Goal: Task Accomplishment & Management: Use online tool/utility

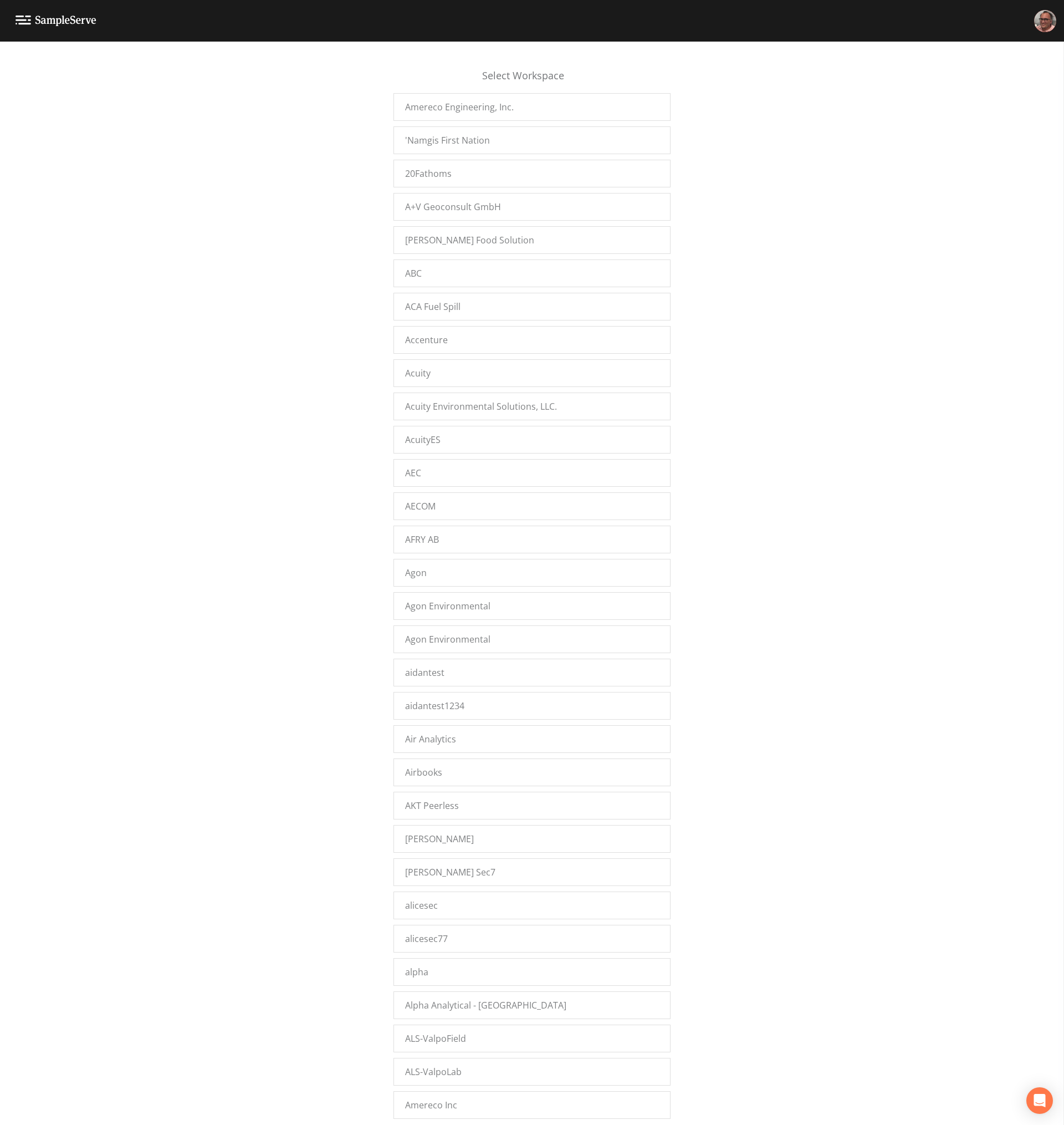
click at [221, 520] on div "Select Workspace Amereco Engineering, Inc. 'Namgis First Nation 20Fathoms A+V G…" at bounding box center [532, 586] width 1064 height 1069
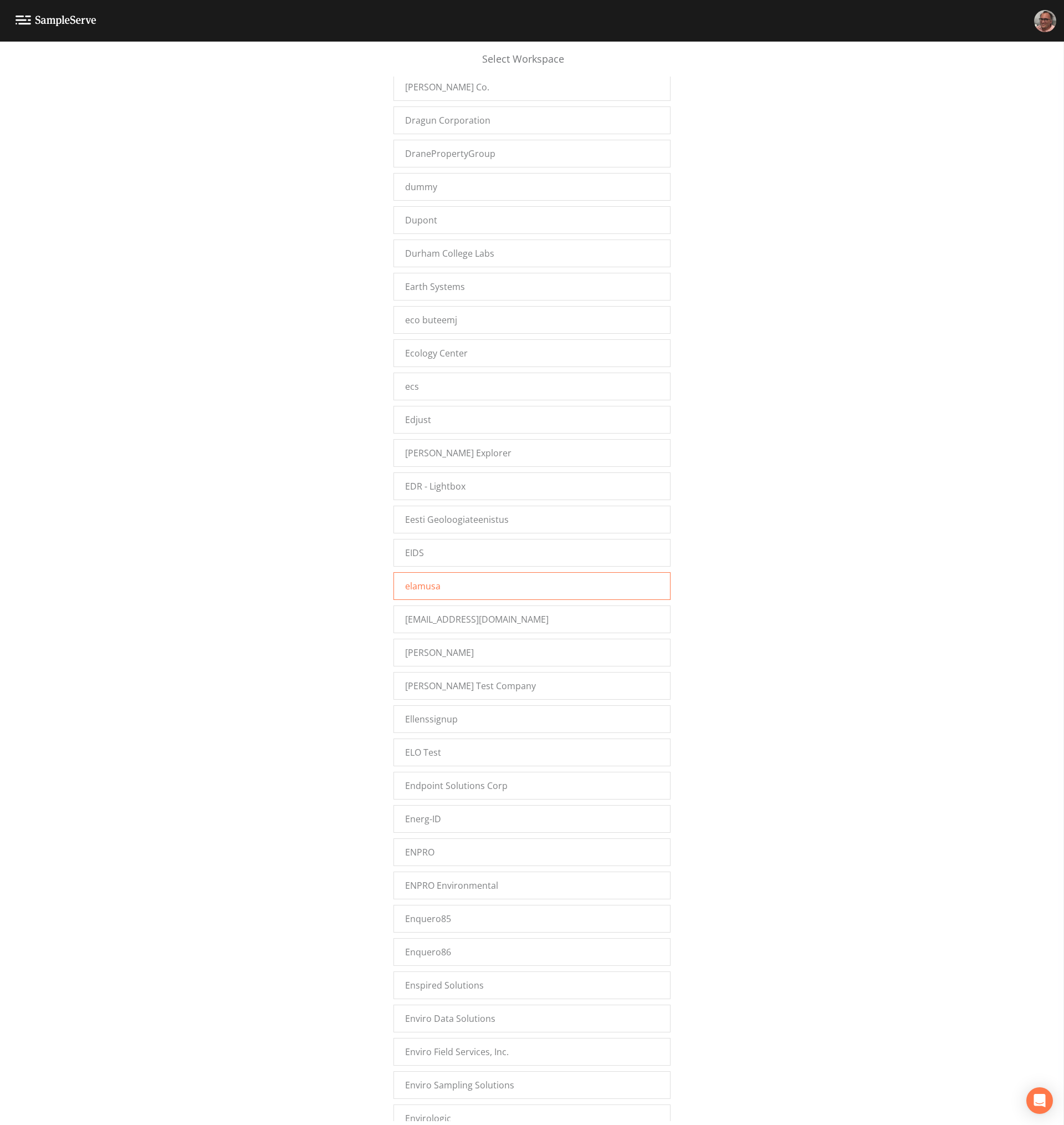
click at [440, 589] on div "elamusa" at bounding box center [532, 585] width 277 height 27
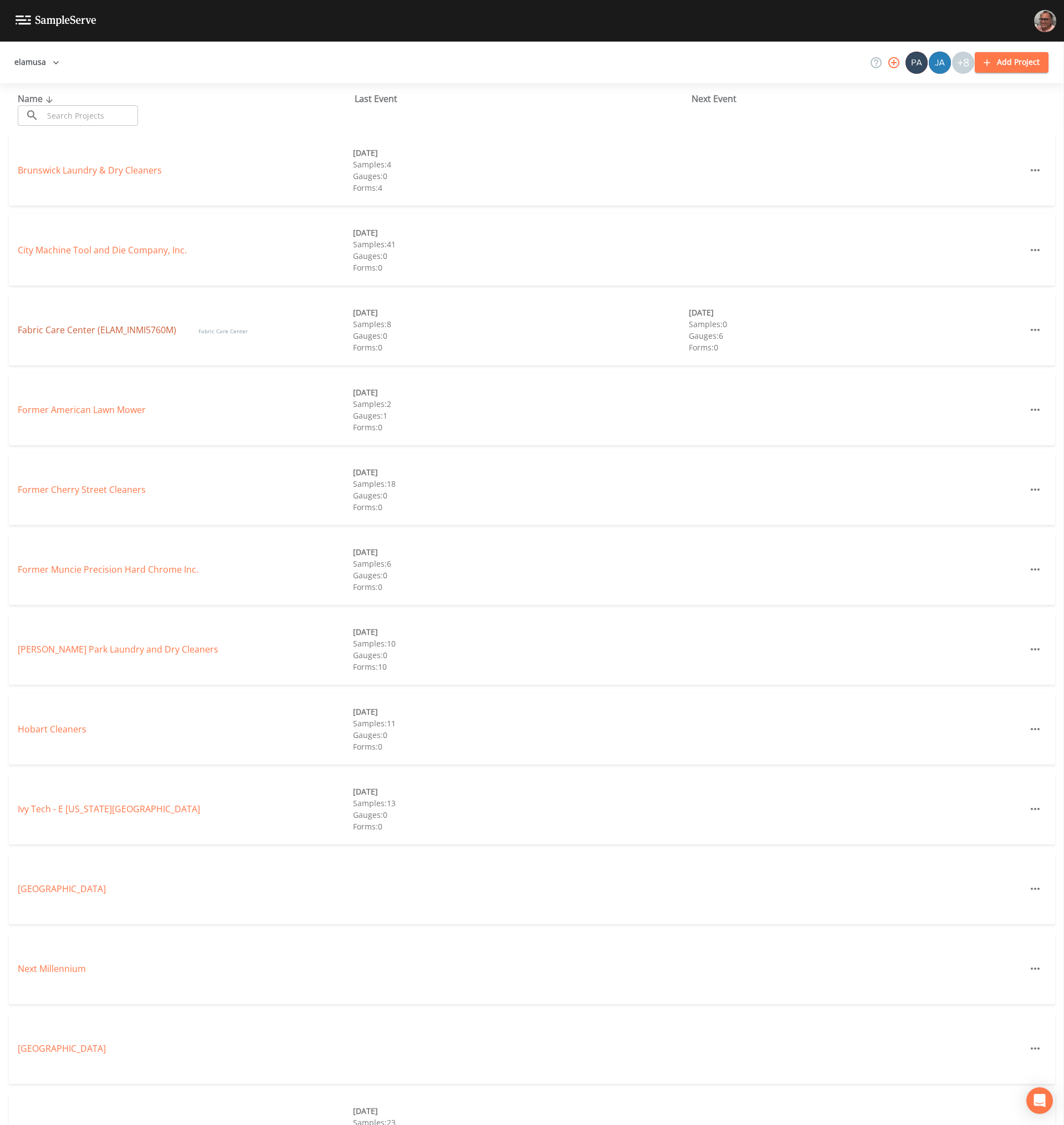
click at [140, 331] on link "Fabric Care Center (ELAM_INMI5760M)" at bounding box center [97, 330] width 158 height 12
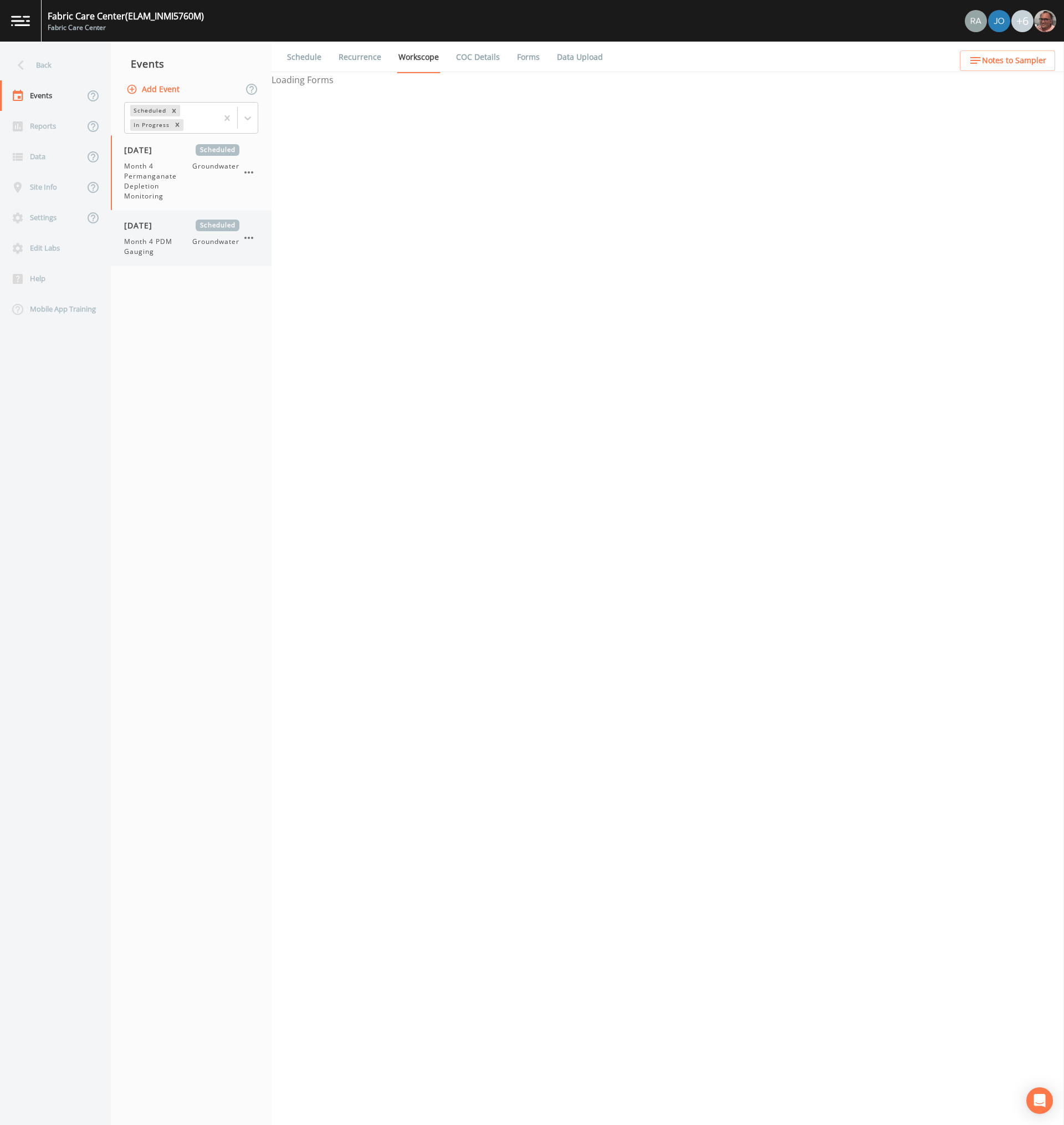
select select "4f082be6-97a7-4f70-a81f-c26a4e896ad7"
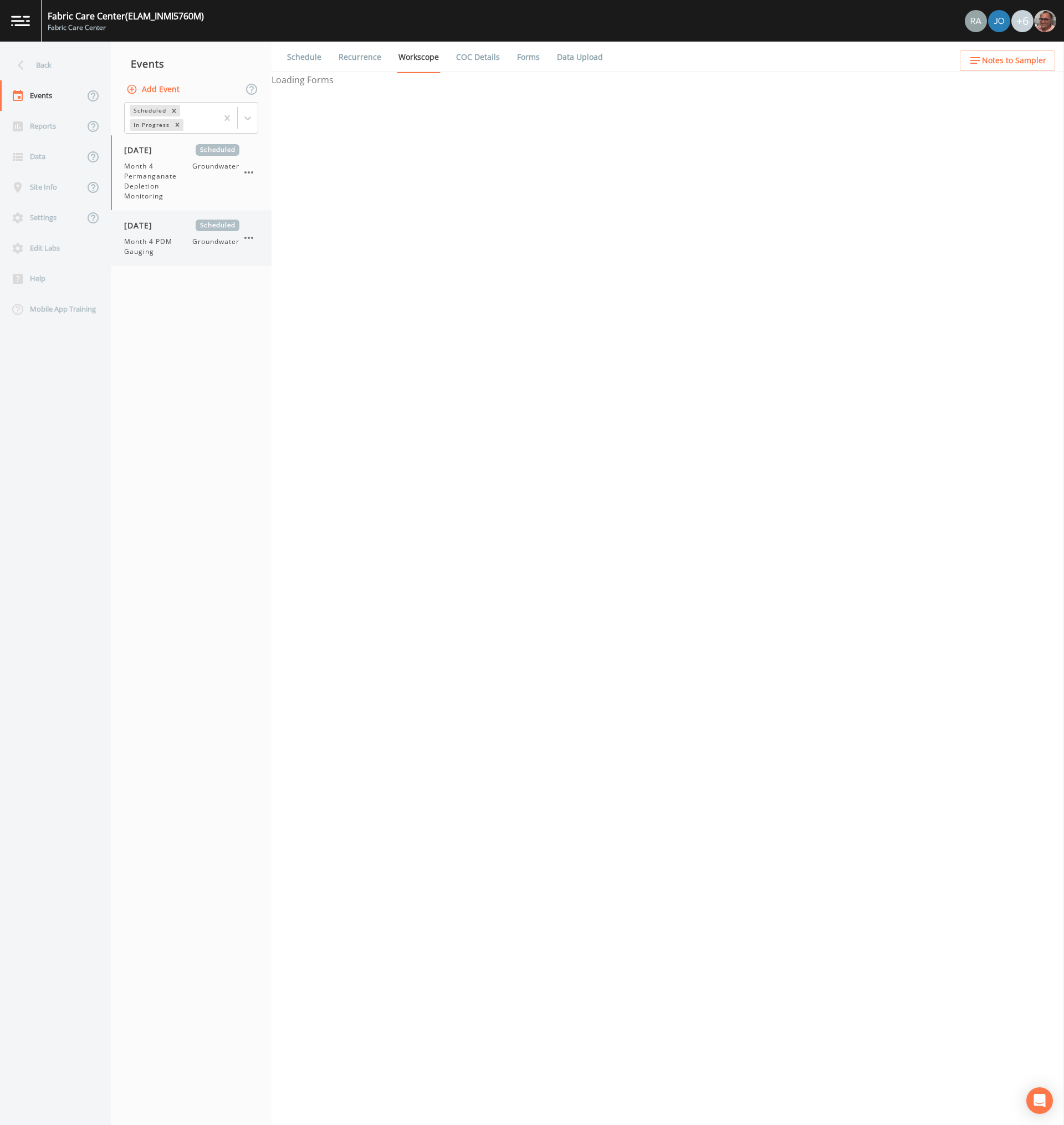
select select "4f082be6-97a7-4f70-a81f-c26a4e896ad7"
select select "0609984c-bae0-4cba-86ad-757e8d1be609"
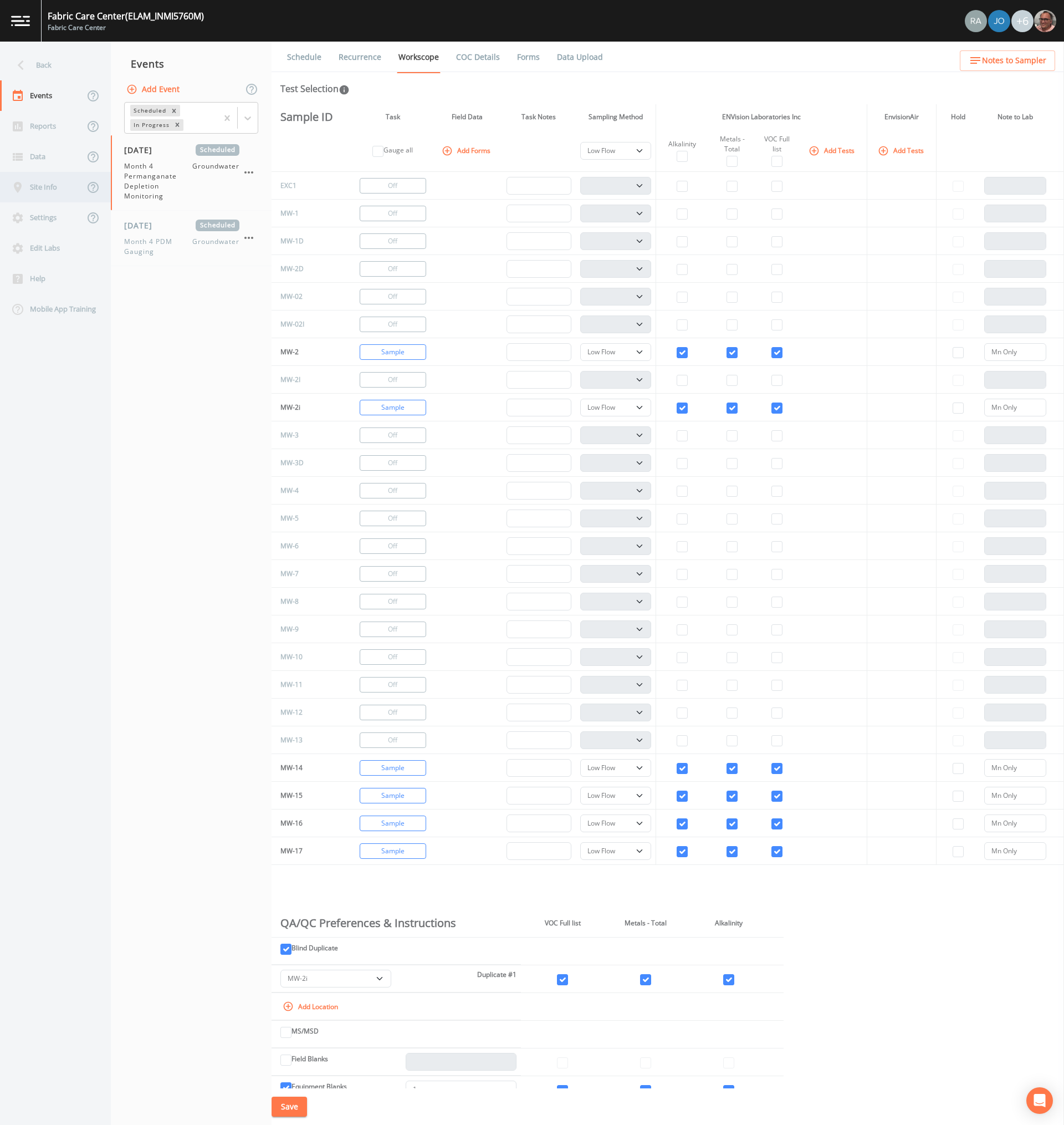
click at [42, 180] on div "Site Info" at bounding box center [42, 187] width 84 height 31
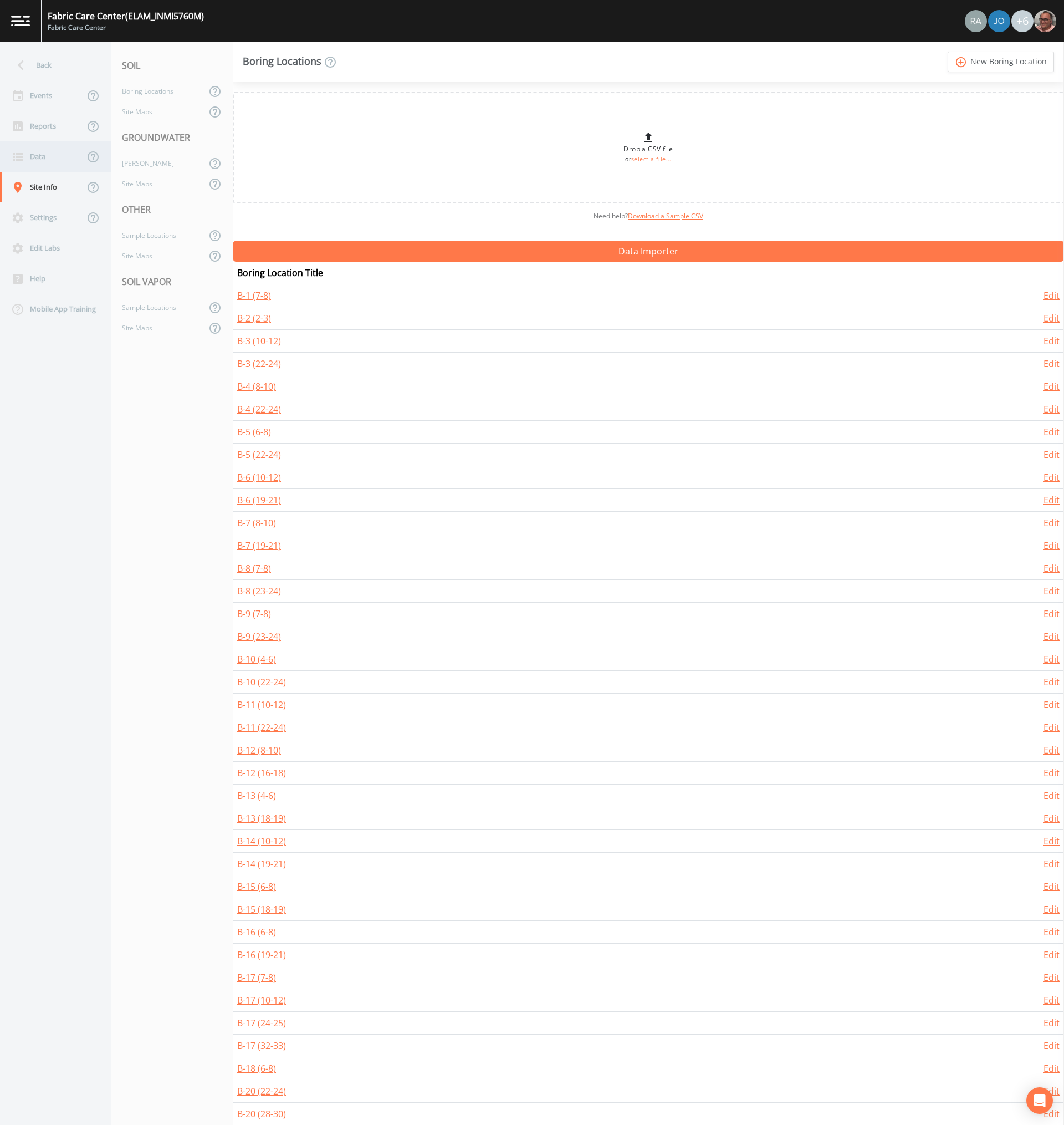
click at [38, 165] on div "Data" at bounding box center [42, 157] width 84 height 31
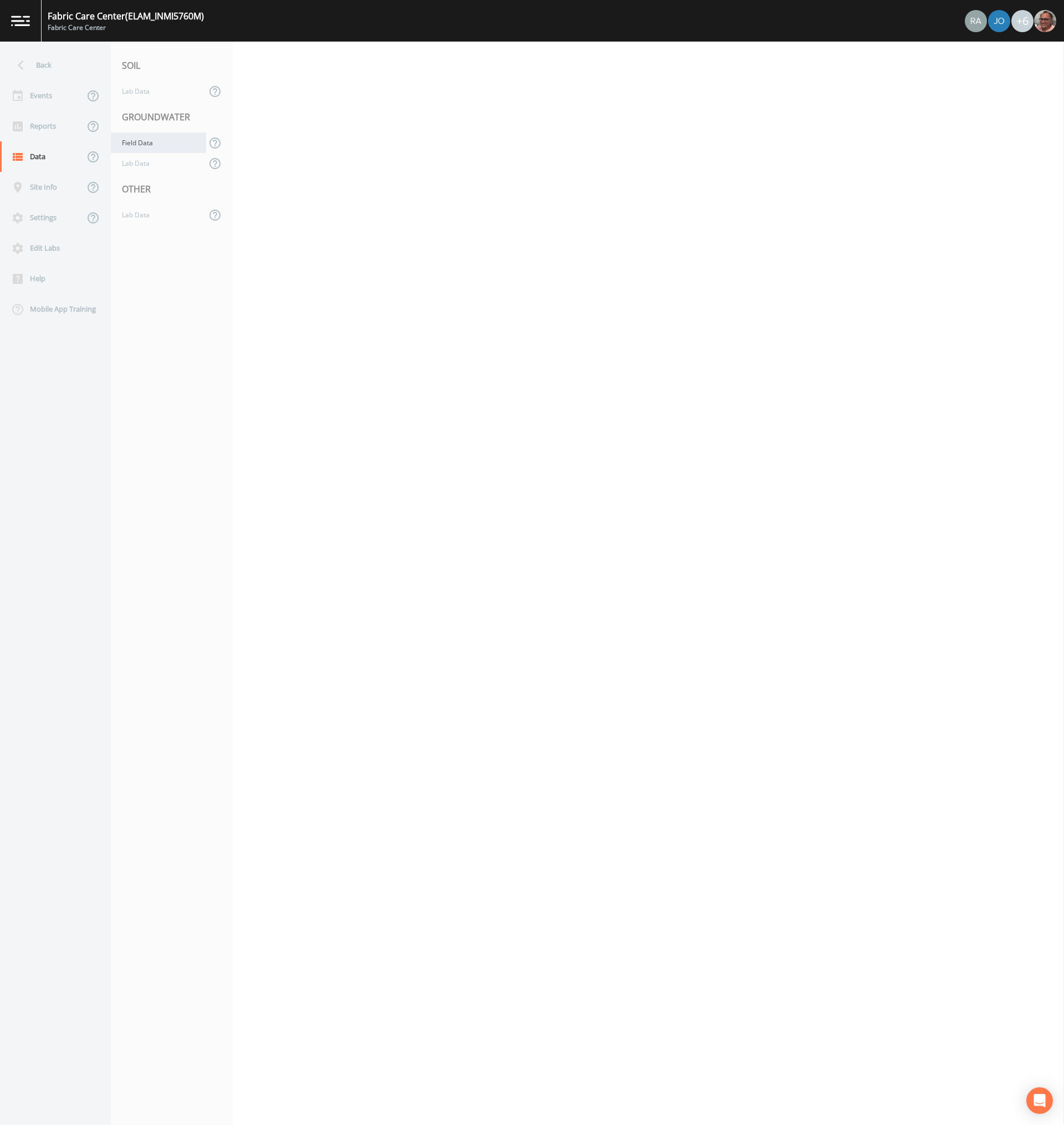
click at [142, 140] on div "Field Data" at bounding box center [158, 142] width 95 height 21
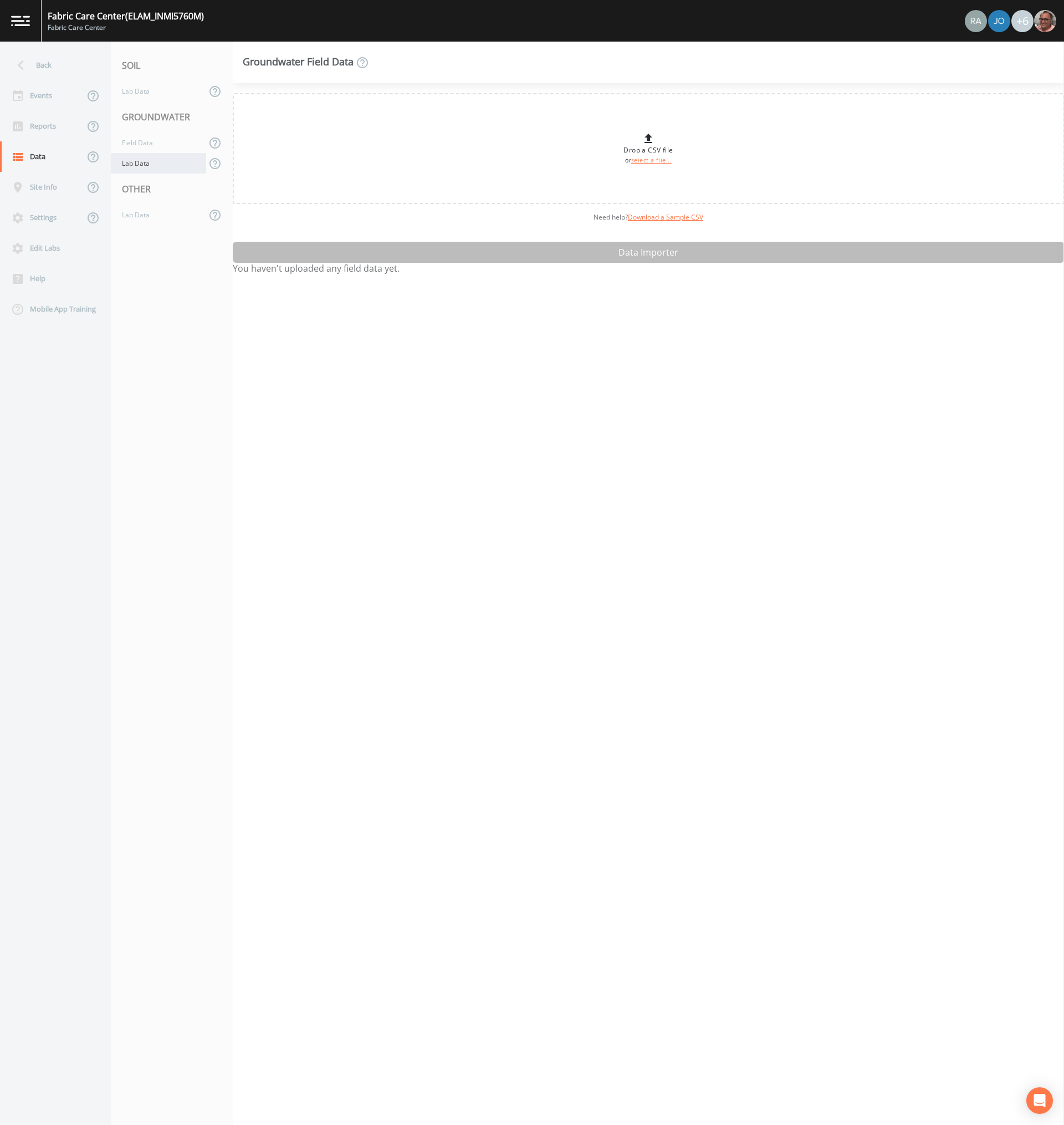
click at [143, 167] on div "Lab Data" at bounding box center [158, 163] width 95 height 21
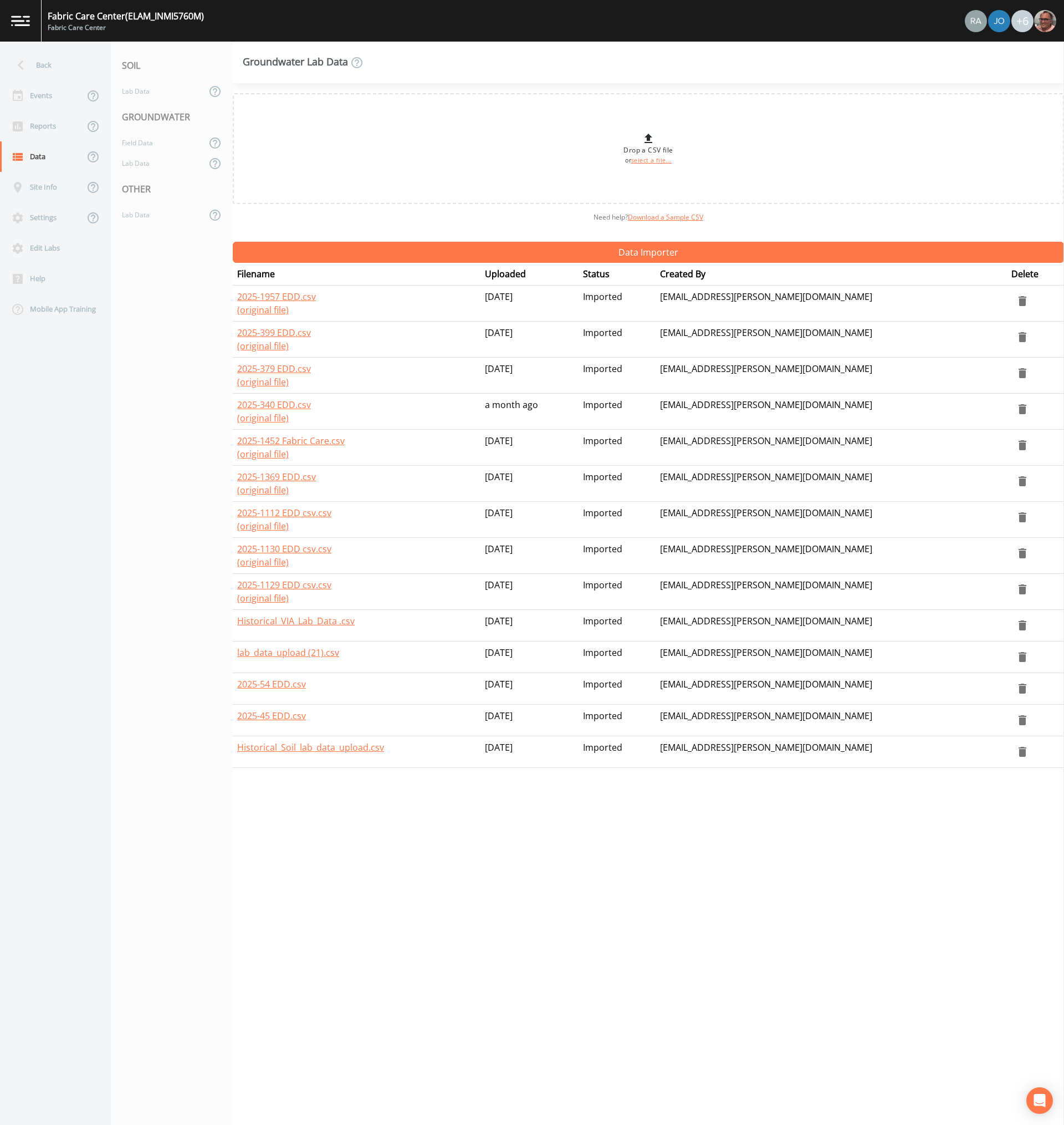
click at [140, 232] on nav "SOIL Lab Data GROUNDWATER Field Data Lab Data OTHER Lab Data" at bounding box center [172, 583] width 122 height 1083
click at [144, 217] on div "Lab Data" at bounding box center [158, 215] width 95 height 21
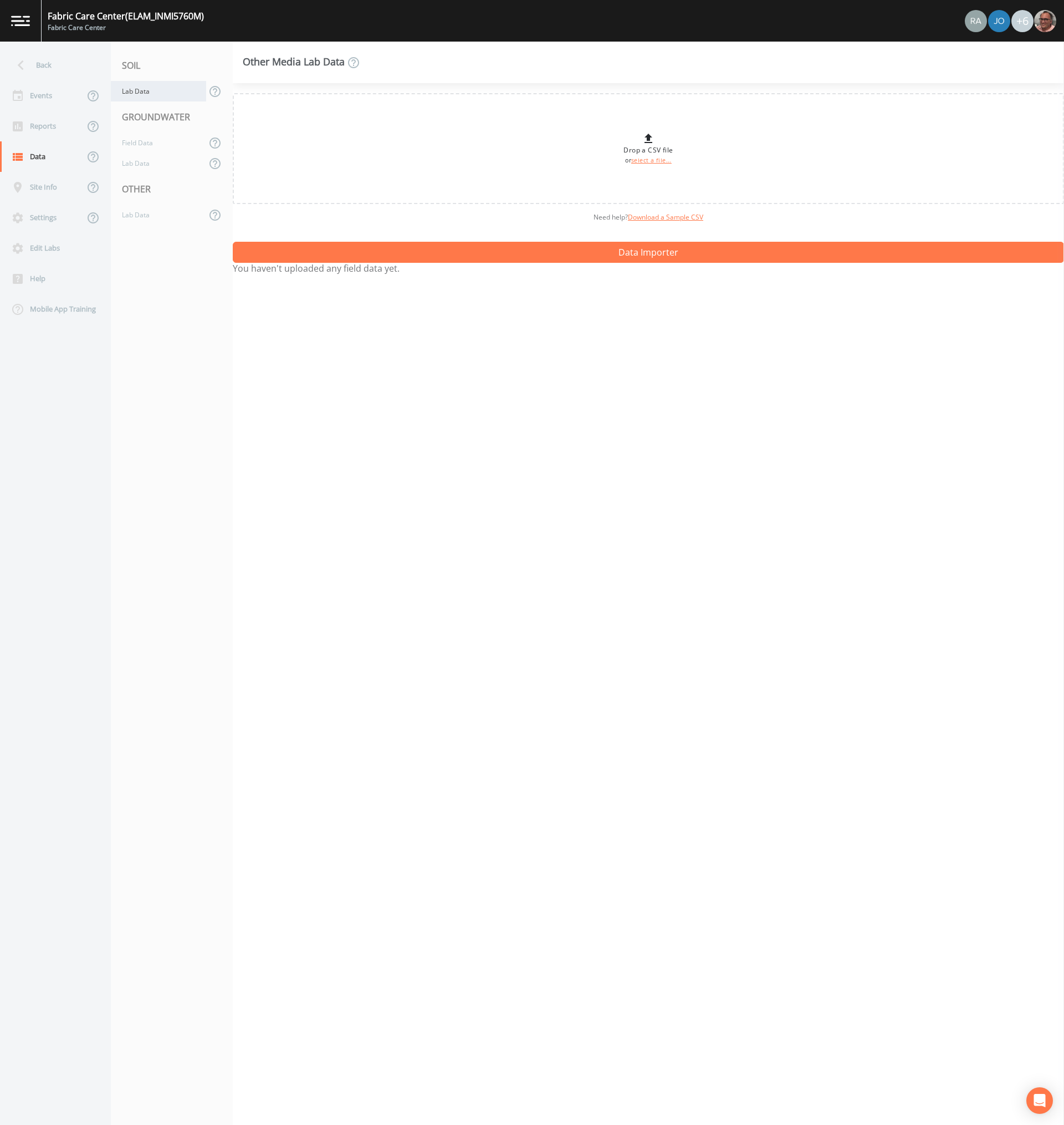
click at [136, 92] on div "Lab Data" at bounding box center [158, 91] width 95 height 21
click at [140, 167] on div "Lab Data" at bounding box center [158, 163] width 95 height 21
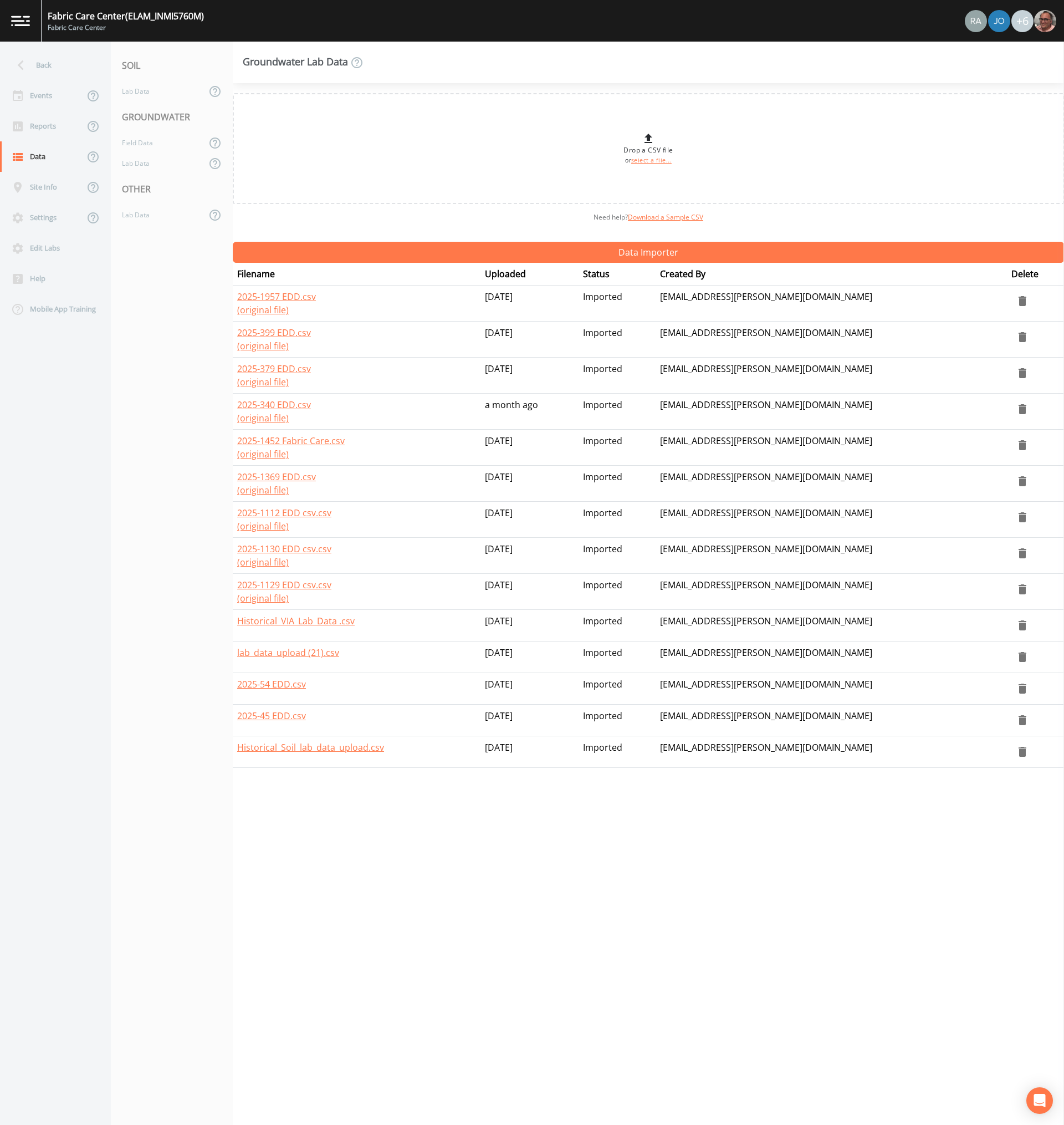
click at [559, 295] on td "13 days ago" at bounding box center [530, 303] width 98 height 36
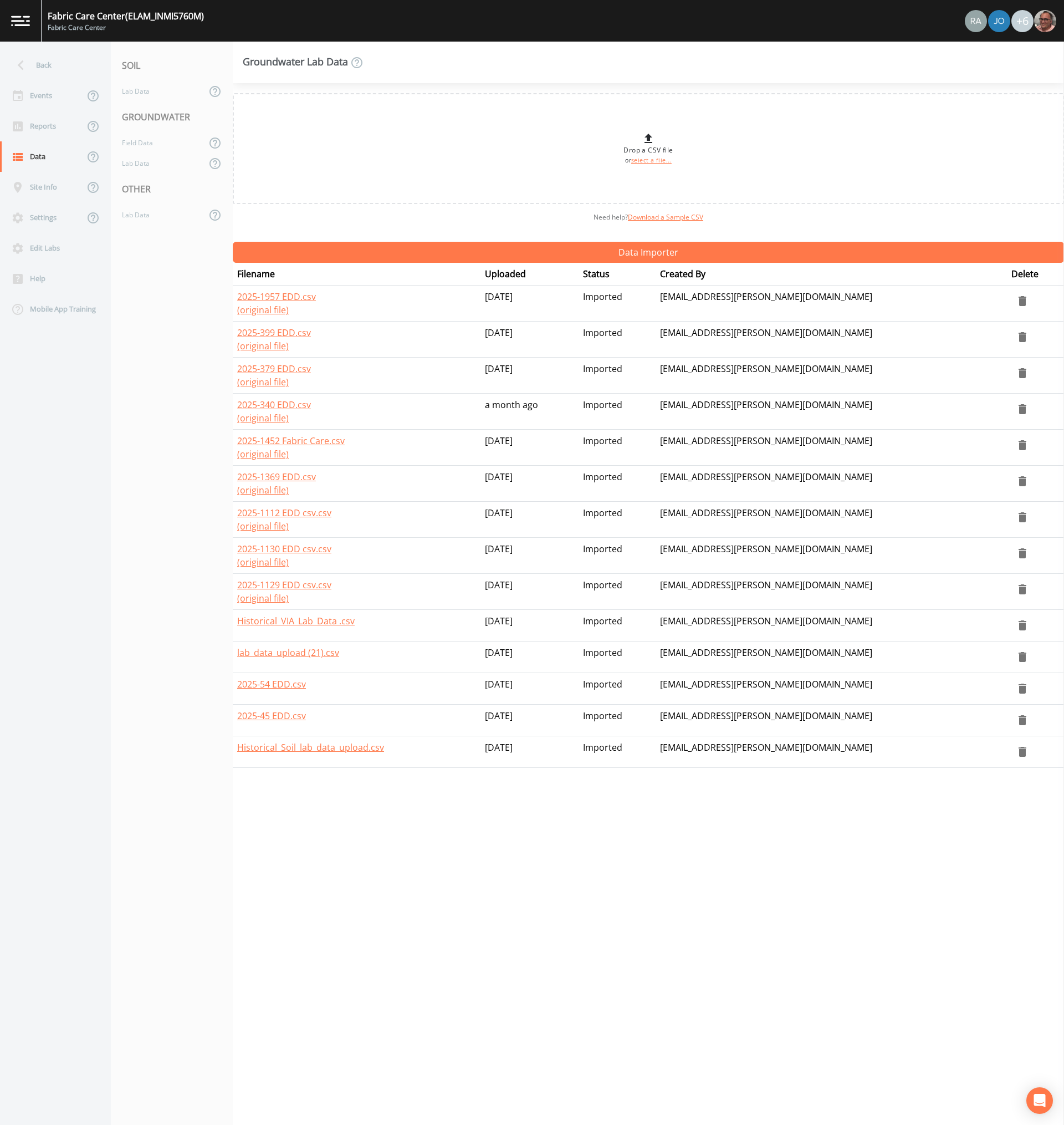
click at [559, 295] on td "13 days ago" at bounding box center [530, 303] width 98 height 36
click at [783, 951] on div "Drop a CSV file or select a file... Need help?  Download a Sample CSV Data Impo…" at bounding box center [649, 604] width 831 height 1042
click at [284, 299] on link "2025-1957 EDD.csv" at bounding box center [276, 296] width 79 height 12
